Goal: Information Seeking & Learning: Learn about a topic

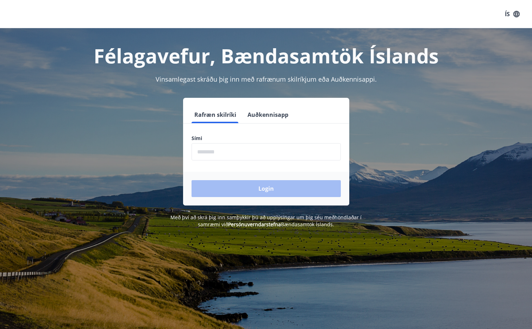
click at [203, 155] on input "phone" at bounding box center [266, 151] width 149 height 17
type input "********"
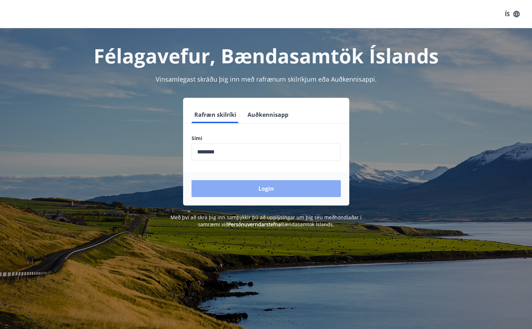
click at [258, 189] on button "Login" at bounding box center [266, 188] width 149 height 17
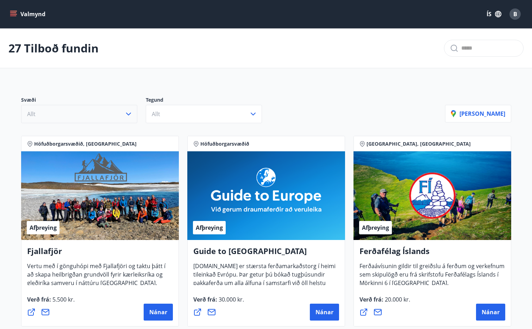
click at [129, 114] on icon "button" at bounding box center [128, 114] width 5 height 3
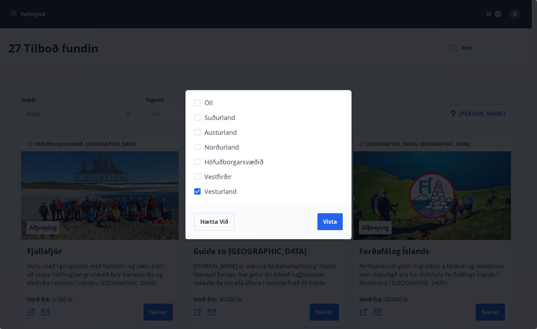
click at [424, 147] on div "Öll Suðurland [GEOGRAPHIC_DATA] Norðurland Höfuðborgarsvæðið [GEOGRAPHIC_DATA] …" at bounding box center [268, 164] width 537 height 329
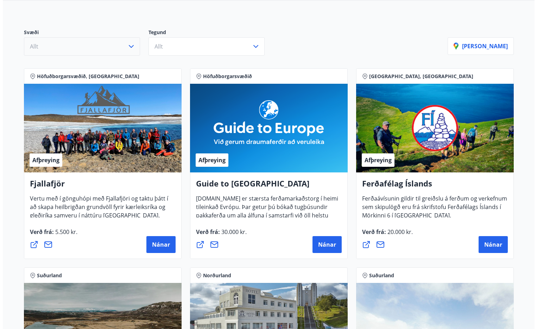
scroll to position [106, 0]
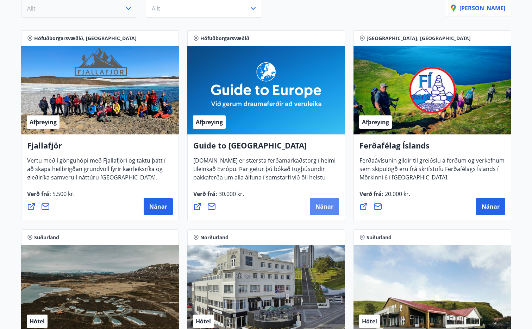
click at [320, 205] on span "Nánar" at bounding box center [325, 207] width 18 height 8
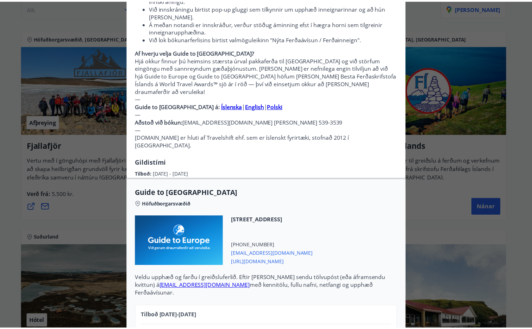
scroll to position [0, 0]
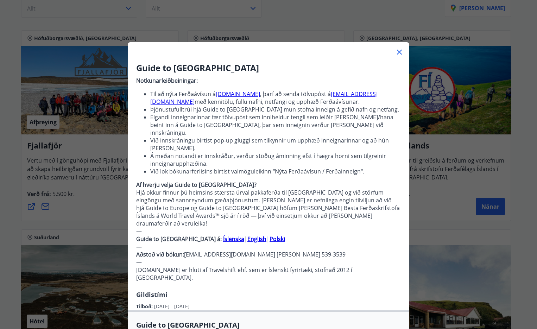
click at [397, 51] on icon at bounding box center [399, 52] width 5 height 5
